Goal: Task Accomplishment & Management: Manage account settings

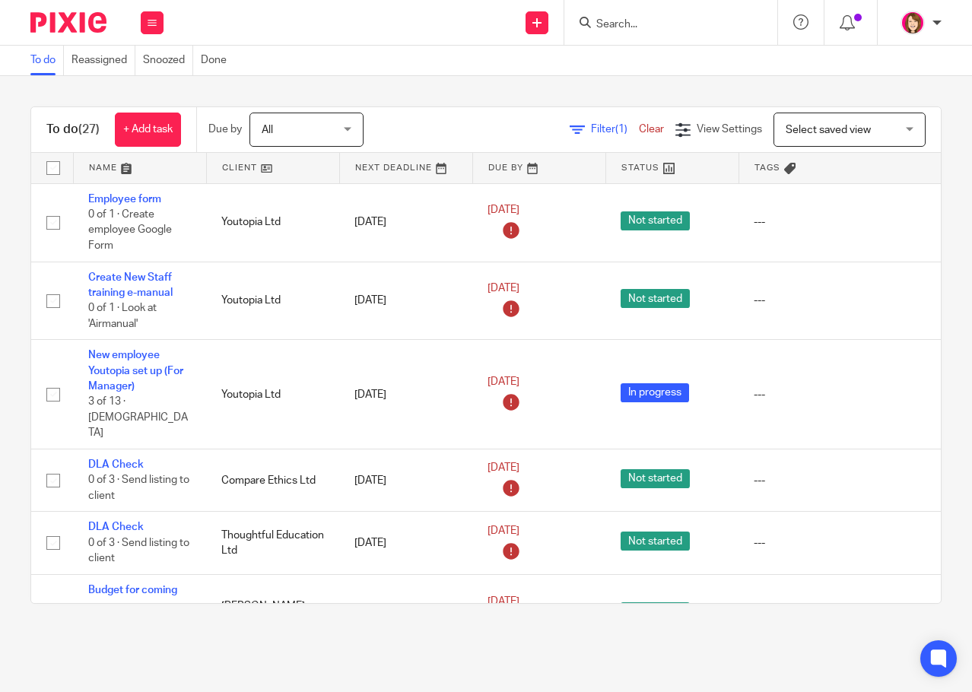
click at [98, 163] on link at bounding box center [140, 168] width 132 height 30
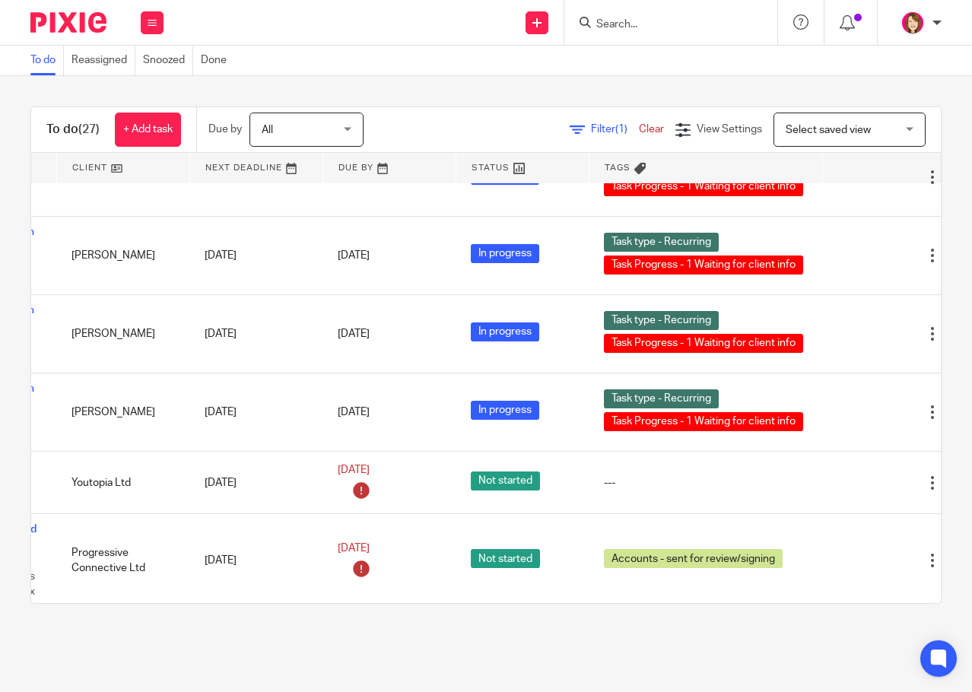
scroll to position [1626, 200]
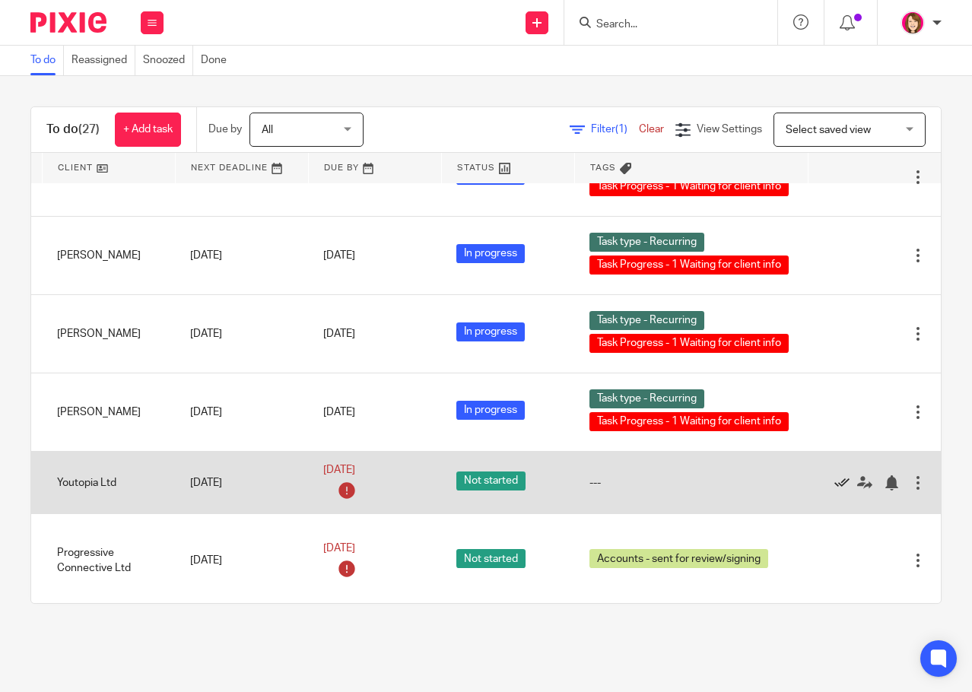
click at [834, 475] on icon at bounding box center [841, 482] width 15 height 15
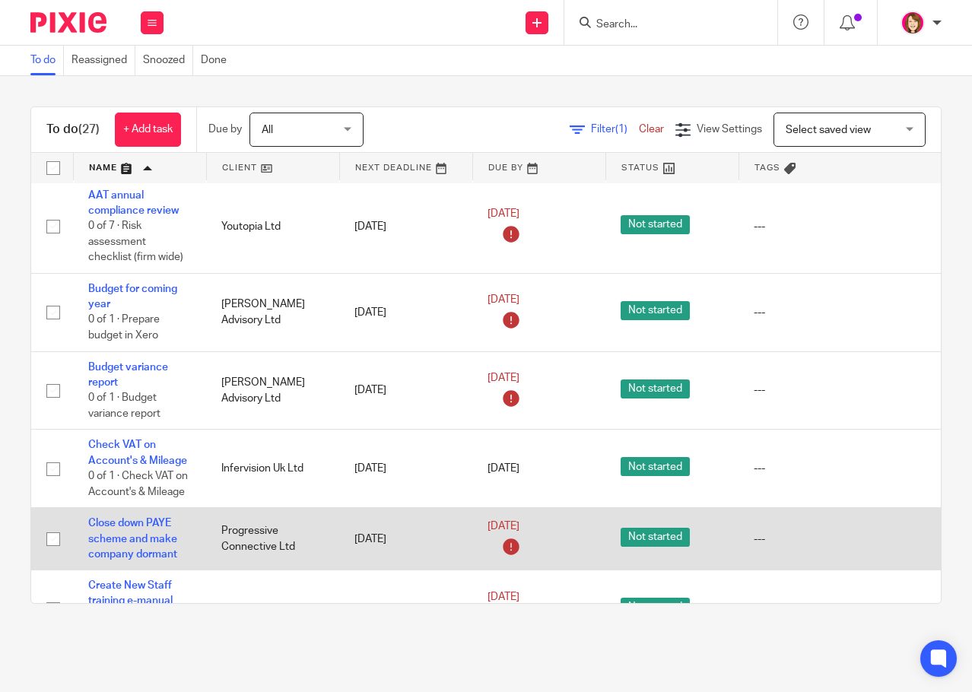
scroll to position [0, 0]
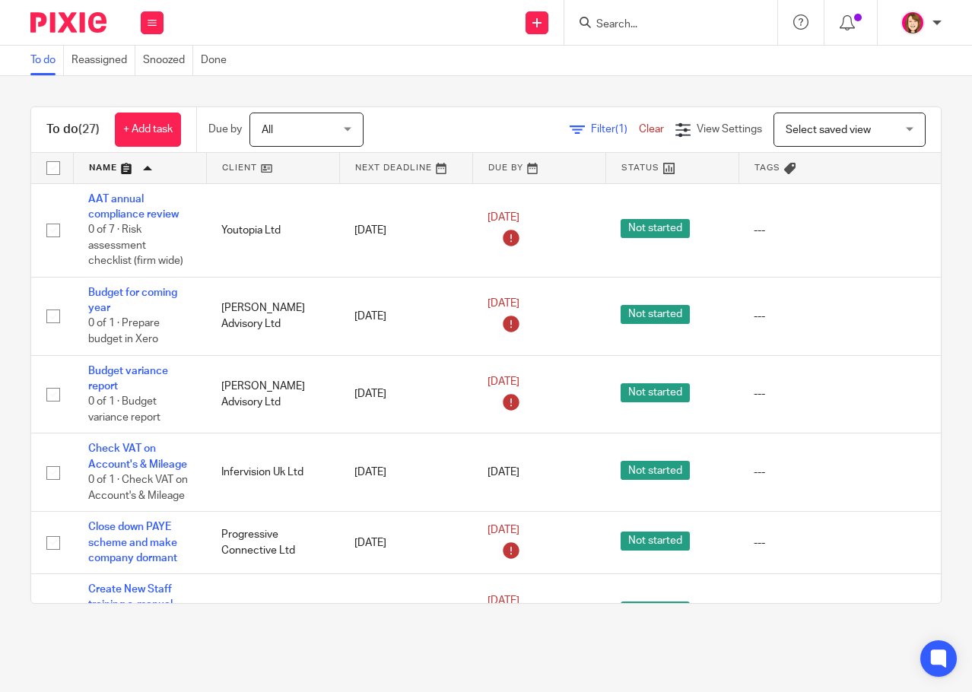
click at [641, 24] on input "Search" at bounding box center [663, 25] width 137 height 14
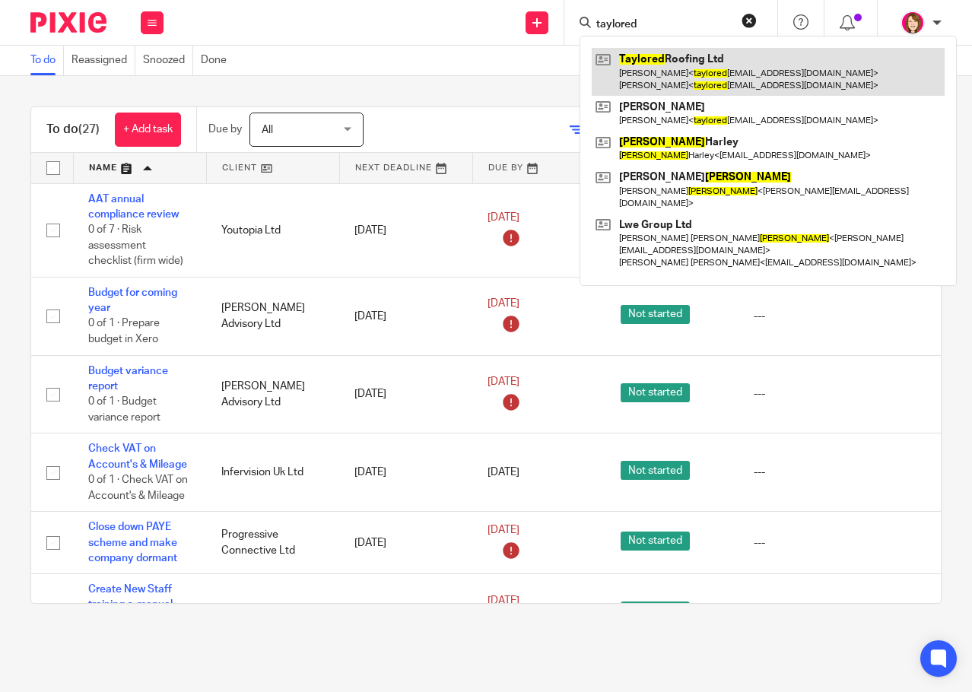
type input "taylored"
click at [743, 73] on link at bounding box center [768, 71] width 353 height 47
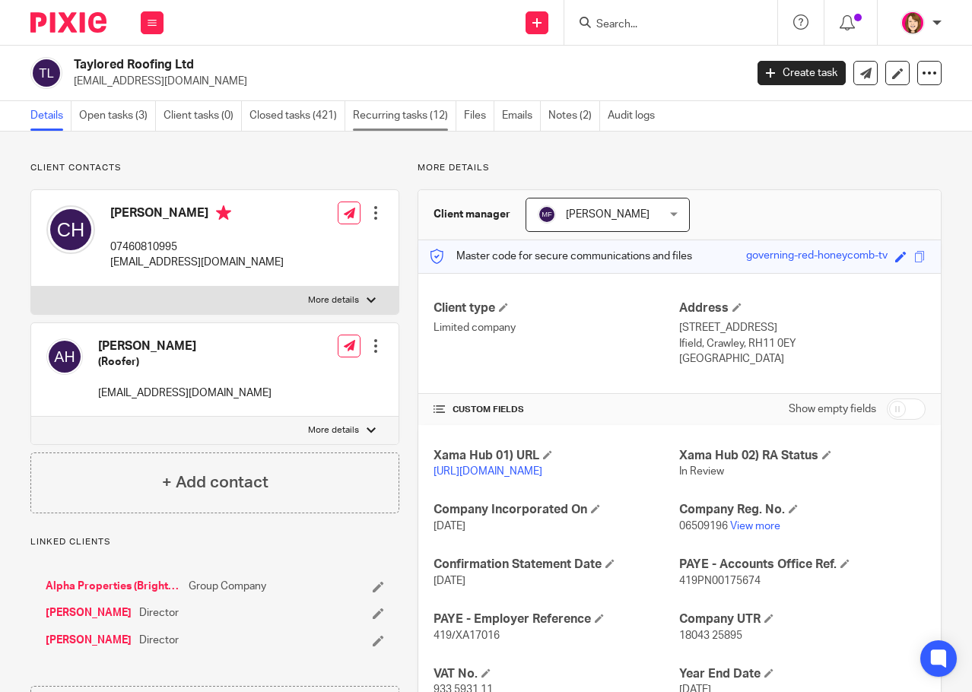
click at [400, 113] on link "Recurring tasks (12)" at bounding box center [404, 116] width 103 height 30
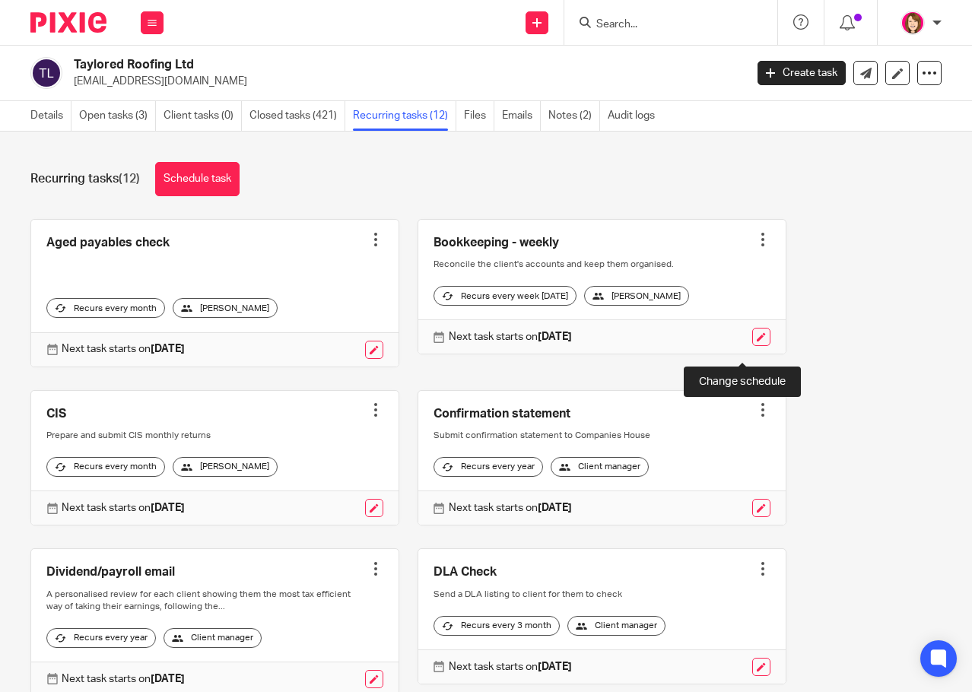
click at [752, 346] on link at bounding box center [761, 337] width 18 height 18
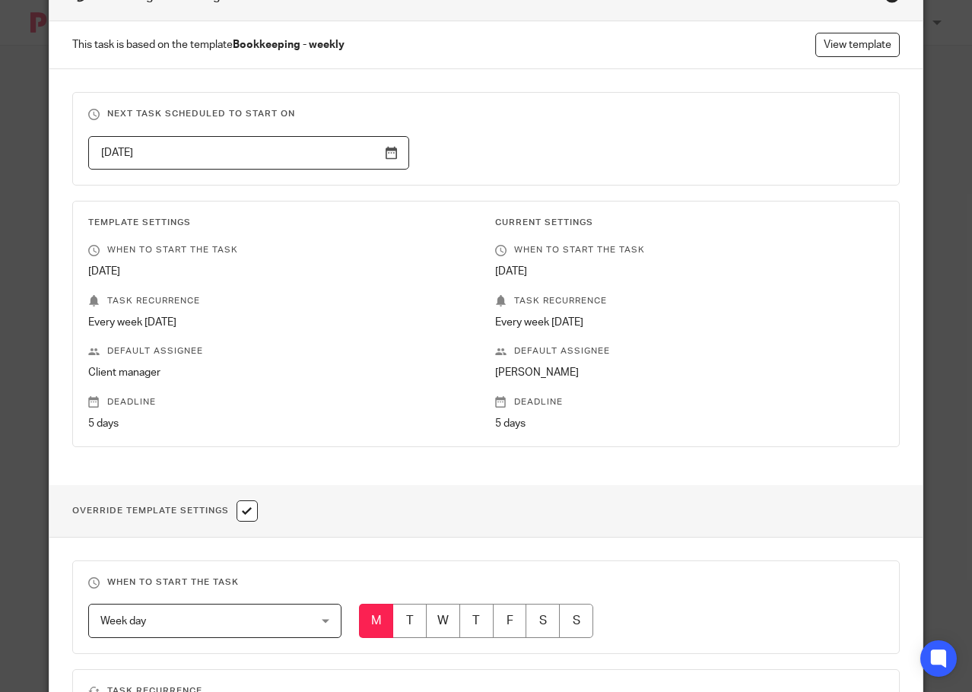
scroll to position [380, 0]
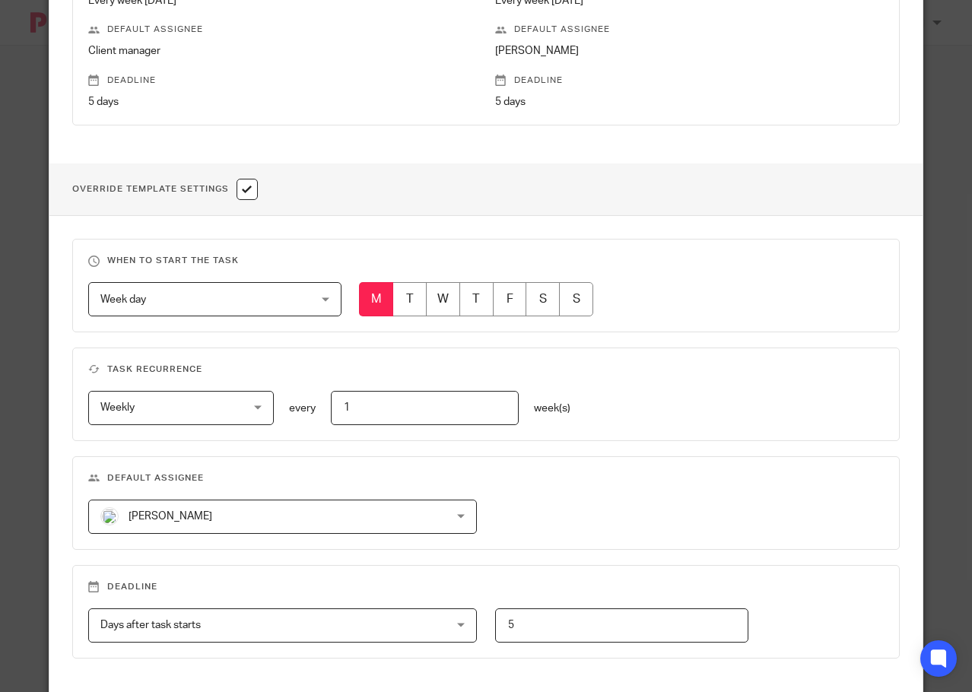
click at [324, 512] on span "[PERSON_NAME]" at bounding box center [250, 516] width 300 height 32
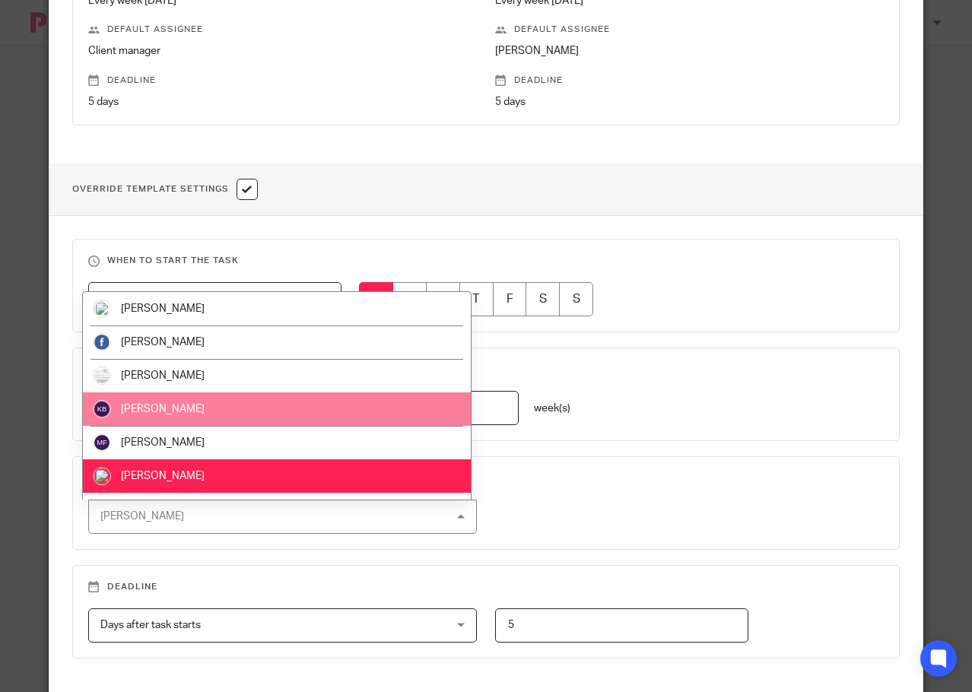
click at [297, 408] on li "[PERSON_NAME]" at bounding box center [276, 408] width 387 height 33
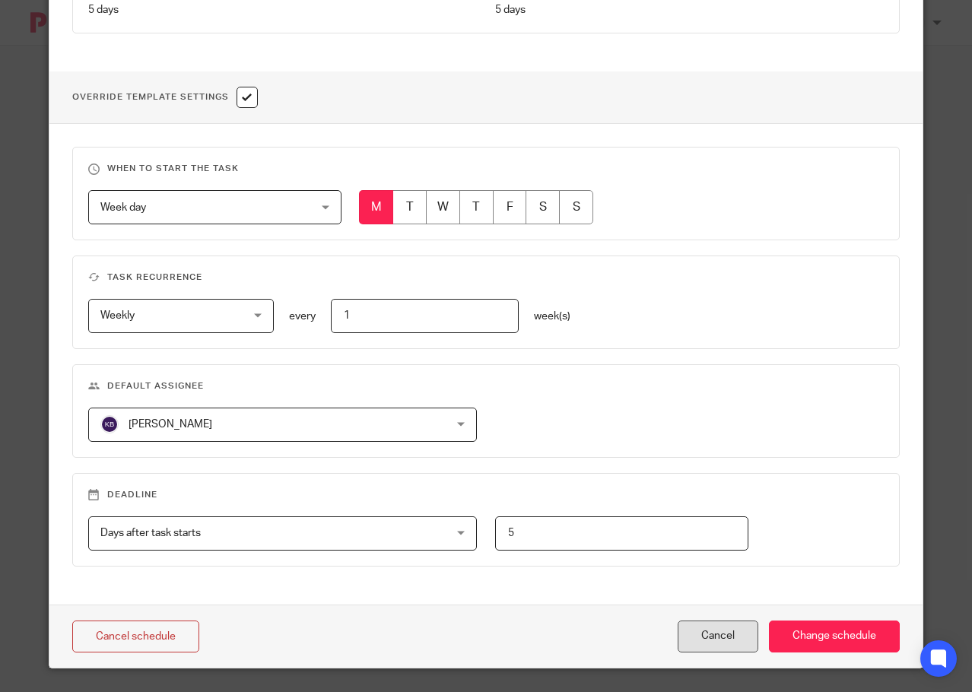
scroll to position [479, 0]
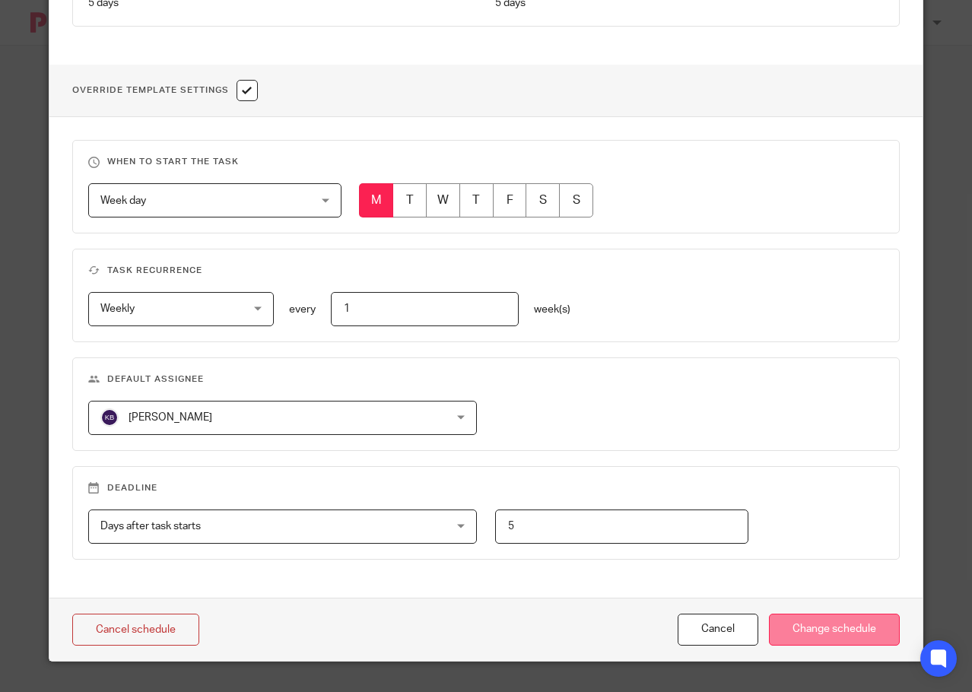
click at [861, 636] on input "Change schedule" at bounding box center [834, 630] width 131 height 33
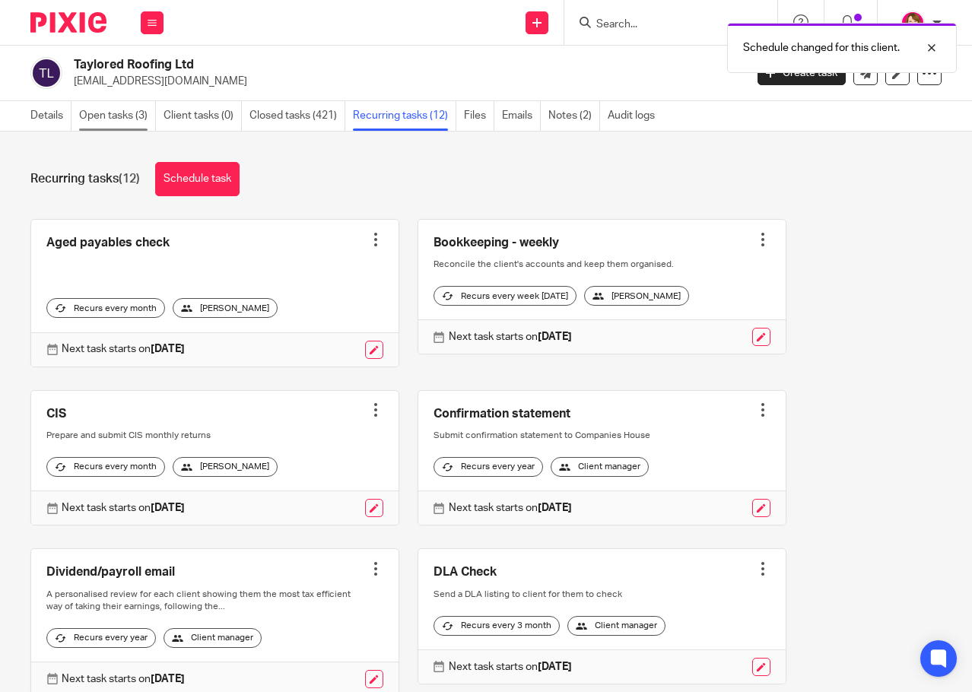
click at [96, 113] on link "Open tasks (3)" at bounding box center [117, 116] width 77 height 30
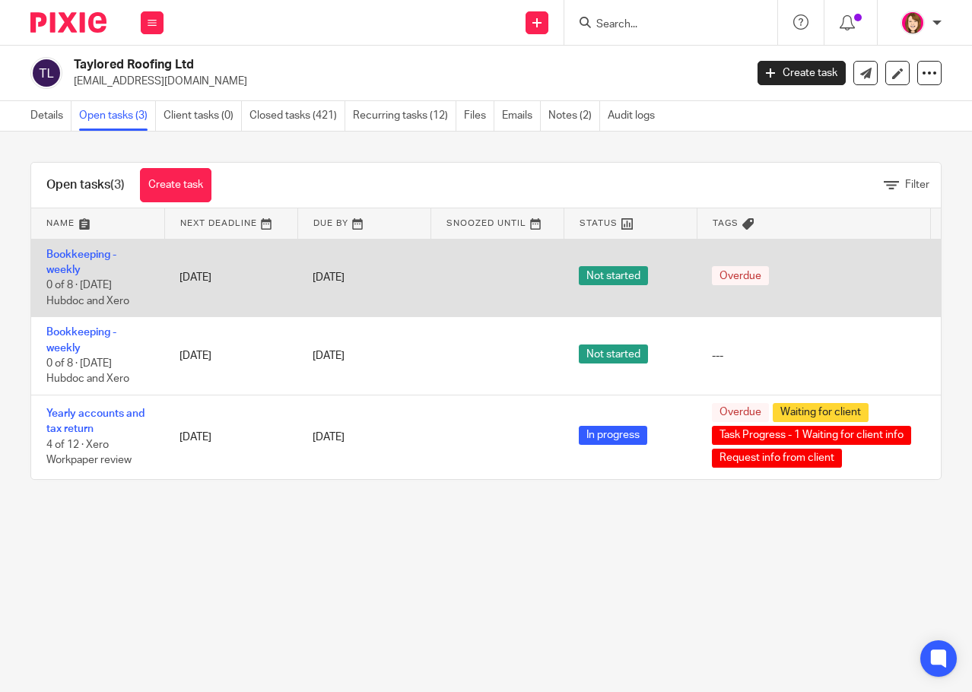
click at [811, 284] on div "Overdue" at bounding box center [813, 277] width 203 height 23
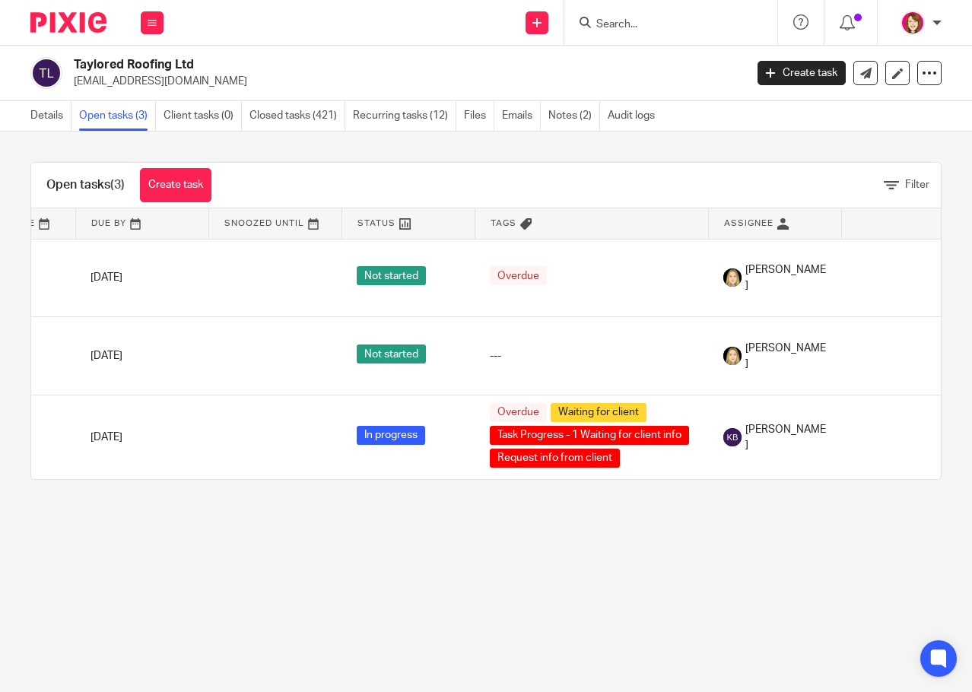
scroll to position [0, 280]
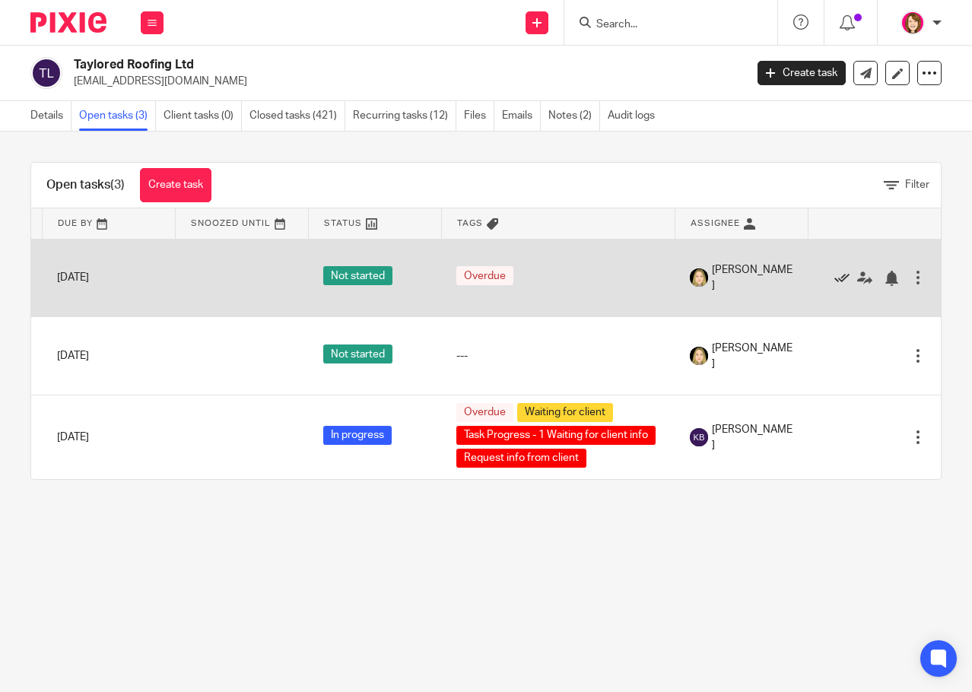
click at [834, 278] on icon at bounding box center [841, 278] width 15 height 15
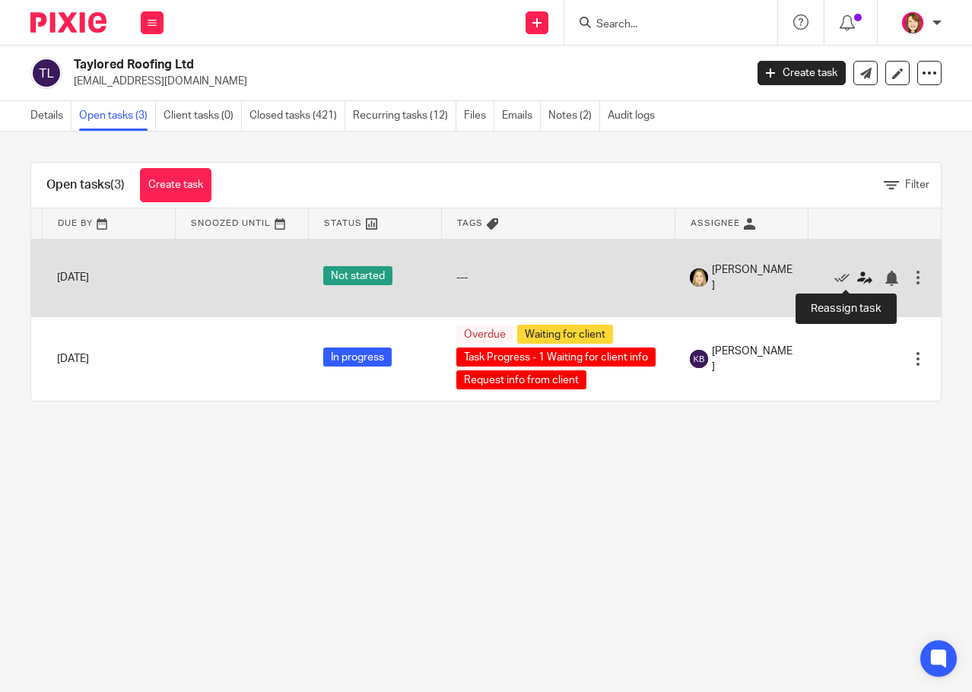
click at [857, 274] on icon at bounding box center [864, 278] width 15 height 15
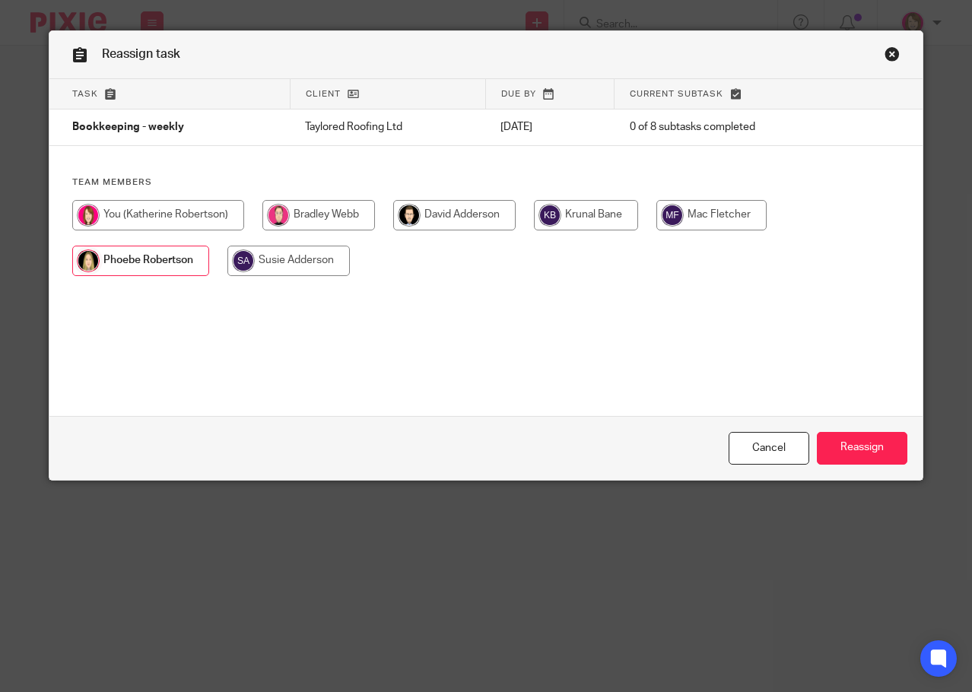
click at [585, 214] on input "radio" at bounding box center [586, 215] width 104 height 30
radio input "true"
click at [870, 446] on input "Reassign" at bounding box center [862, 448] width 90 height 33
